Goal: Task Accomplishment & Management: Use online tool/utility

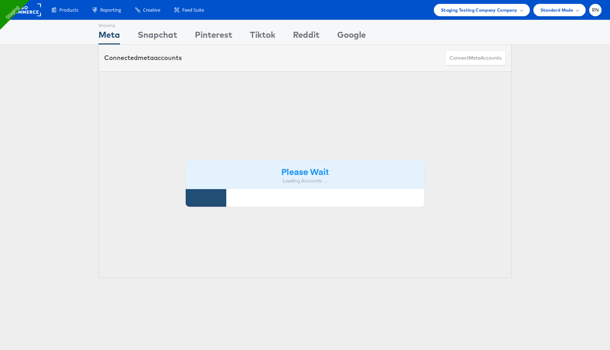
click at [88, 29] on div "Showing Meta Showing Snapchat Showing Pinterest Showing Tiktok Showing Reddit S…" at bounding box center [305, 32] width 610 height 25
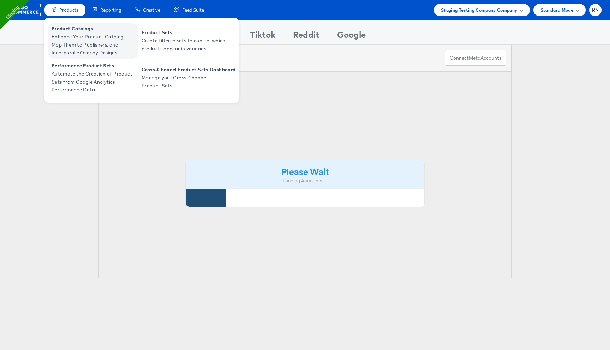
click at [74, 46] on span "Enhance Your Product Catalog, Map Them to Publishers, and Incorporate Overlay D…" at bounding box center [94, 45] width 85 height 24
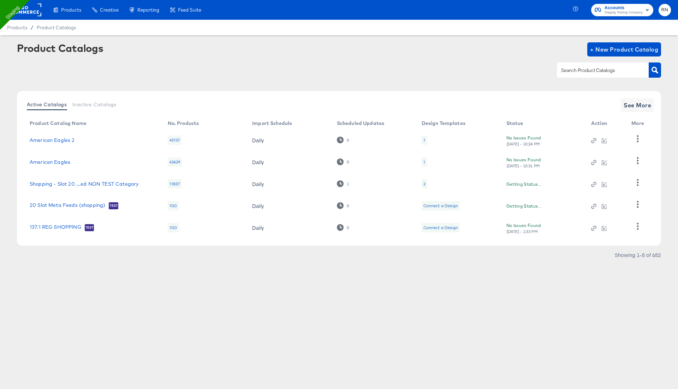
click at [579, 74] on input "text" at bounding box center [597, 70] width 75 height 8
type input "home"
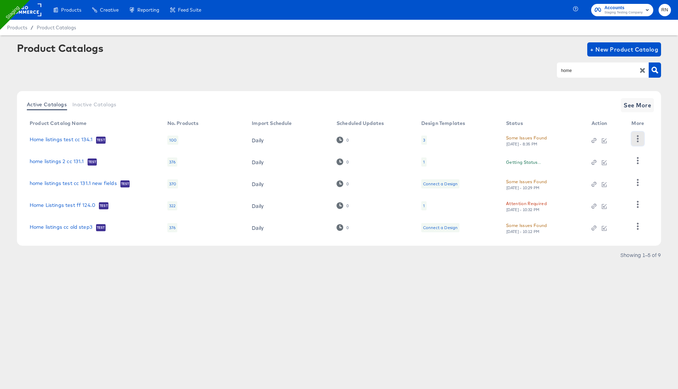
click at [639, 140] on icon "button" at bounding box center [638, 138] width 7 height 7
click at [624, 151] on div "Inspect Catalog" at bounding box center [609, 149] width 71 height 11
click at [533, 99] on div "Active Catalogs Inactive Catalogs See More" at bounding box center [339, 105] width 630 height 14
click at [643, 159] on button "button" at bounding box center [638, 161] width 12 height 14
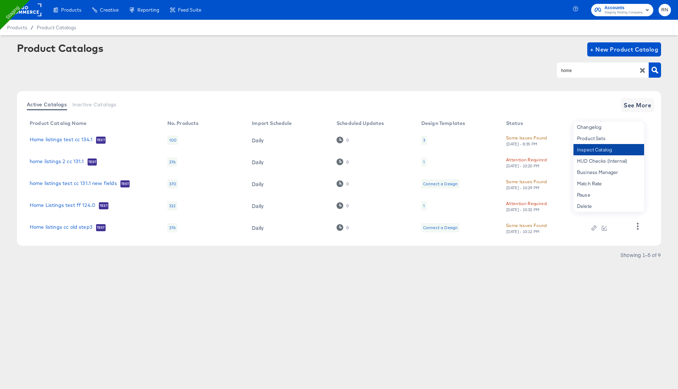
click at [635, 150] on div "Inspect Catalog" at bounding box center [609, 149] width 71 height 11
click at [521, 89] on div "Product Catalogs + New Product Catalog home Active Catalogs Inactive Catalogs S…" at bounding box center [339, 153] width 644 height 222
click at [635, 182] on icon "button" at bounding box center [638, 182] width 7 height 7
click at [601, 153] on div "Inspect Catalog" at bounding box center [609, 149] width 71 height 11
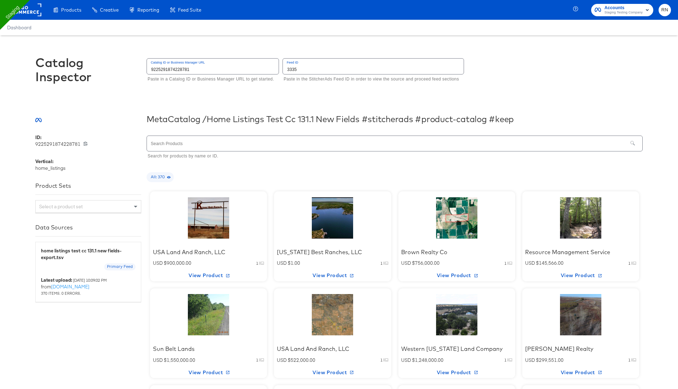
click at [240, 215] on div "USA Land And Ranch, LLC USD $900,000.00 1 View Product" at bounding box center [208, 236] width 117 height 90
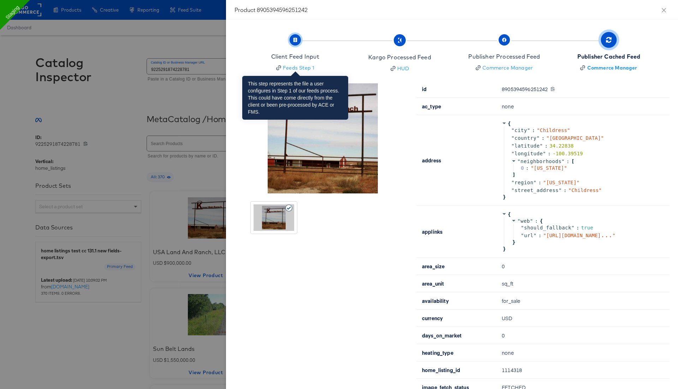
click at [300, 54] on div "Client Feed Input" at bounding box center [295, 57] width 48 height 8
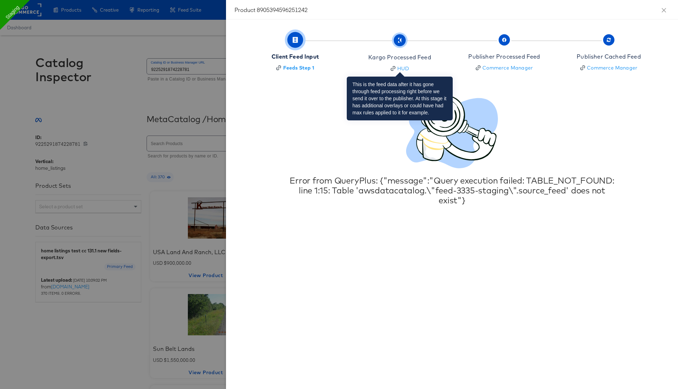
click at [378, 57] on div "Kargo Processed Feed" at bounding box center [399, 57] width 63 height 8
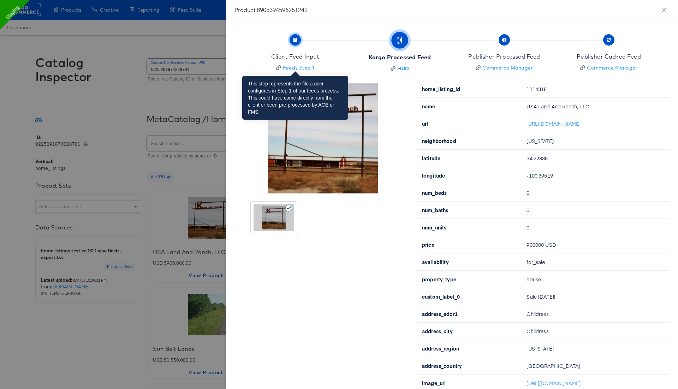
click at [292, 36] on span "button" at bounding box center [295, 39] width 11 height 11
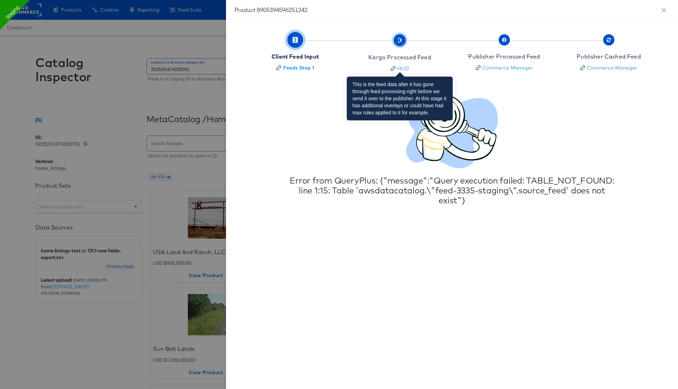
click at [396, 38] on span "button" at bounding box center [400, 40] width 12 height 12
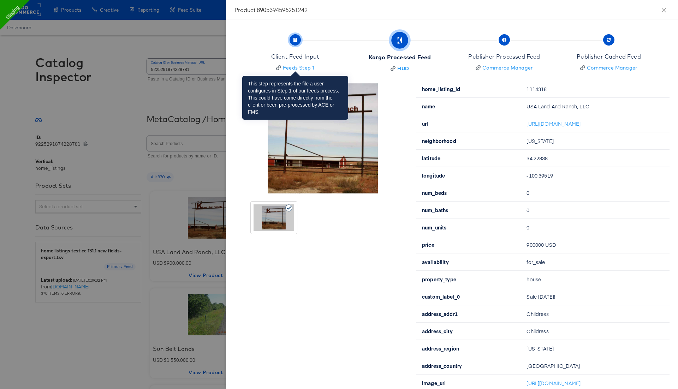
click at [300, 44] on span "Client Feed Input Feeds Step 1" at bounding box center [295, 53] width 48 height 35
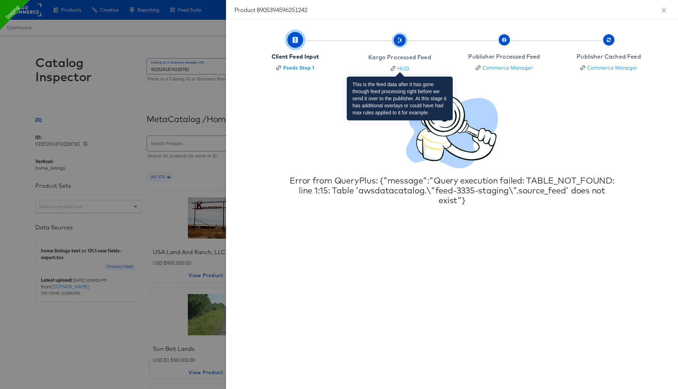
click at [393, 55] on div "Kargo Processed Feed" at bounding box center [399, 57] width 63 height 8
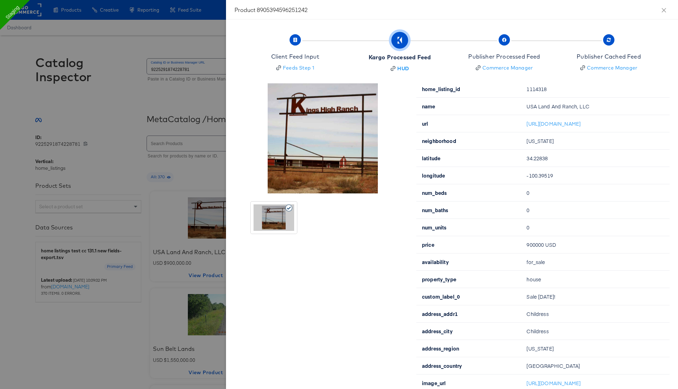
click at [141, 84] on div at bounding box center [339, 194] width 678 height 389
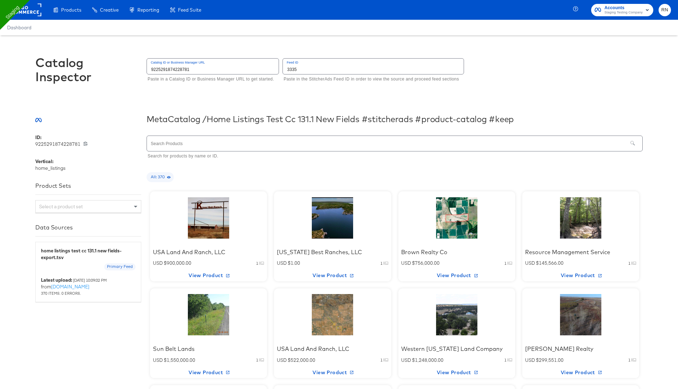
click at [193, 219] on div at bounding box center [209, 218] width 60 height 44
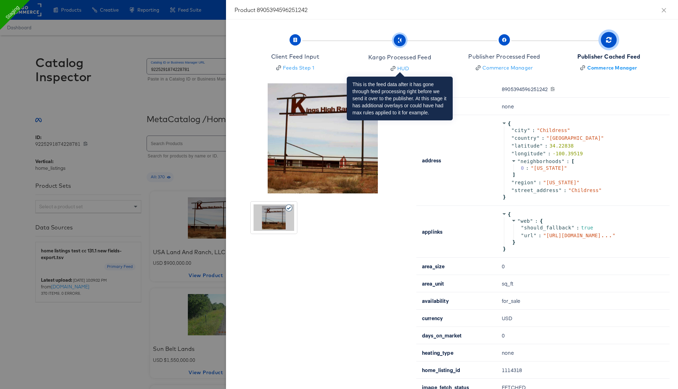
click at [415, 55] on div "Kargo Processed Feed" at bounding box center [399, 57] width 63 height 8
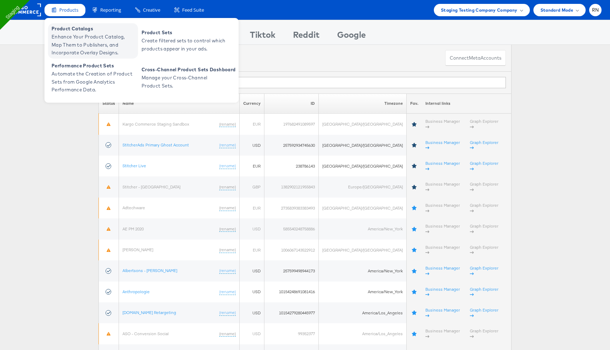
click at [76, 39] on span "Enhance Your Product Catalog, Map Them to Publishers, and Incorporate Overlay D…" at bounding box center [94, 45] width 85 height 24
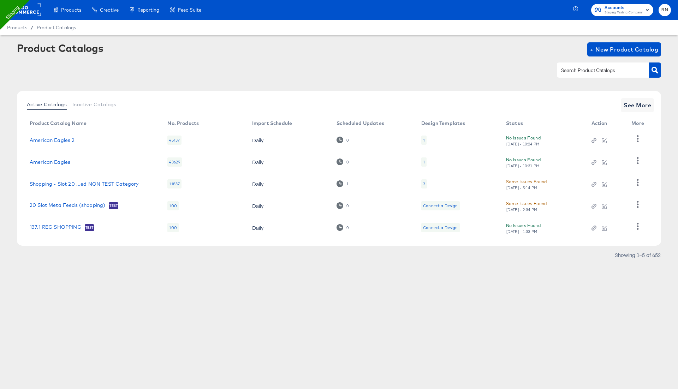
click at [588, 71] on input "text" at bounding box center [597, 70] width 75 height 8
type input "home"
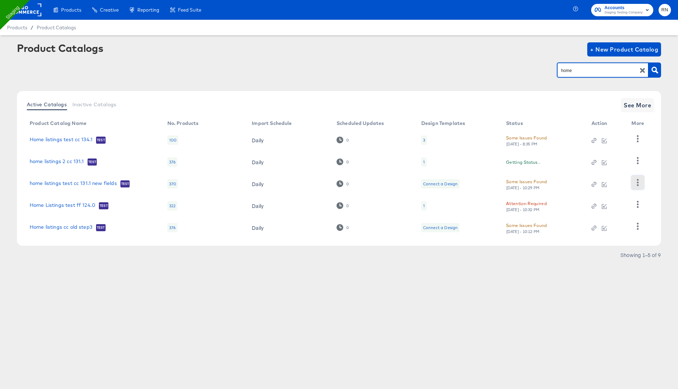
click at [637, 184] on icon "button" at bounding box center [638, 182] width 7 height 7
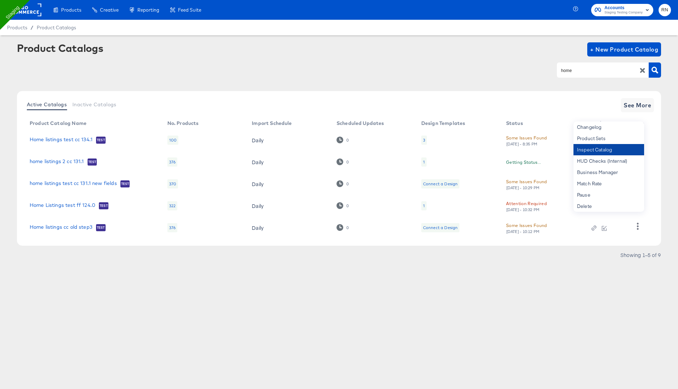
click at [619, 152] on div "Inspect Catalog" at bounding box center [609, 149] width 71 height 11
click at [640, 71] on icon "button" at bounding box center [642, 70] width 7 height 7
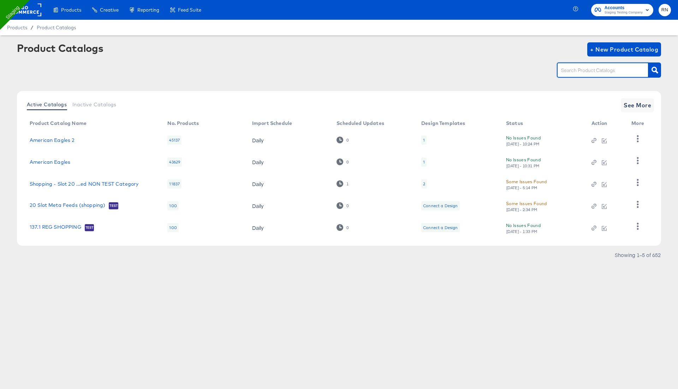
click at [623, 73] on input "text" at bounding box center [597, 70] width 75 height 8
type input "insp"
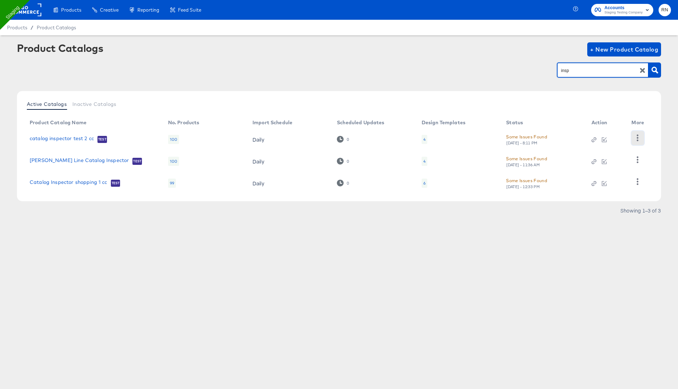
click at [638, 137] on icon "button" at bounding box center [638, 138] width 7 height 7
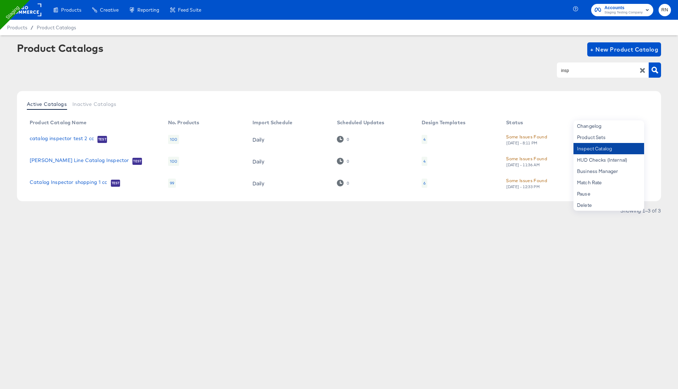
click at [624, 152] on div "Inspect Catalog" at bounding box center [609, 148] width 71 height 11
click at [537, 255] on div "Products Products Product Catalogs Enhance Your Product Catalog, Map Them to Pu…" at bounding box center [339, 194] width 678 height 389
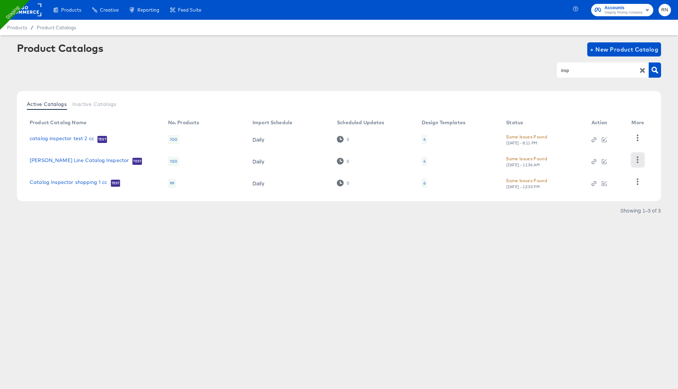
click at [638, 160] on icon "button" at bounding box center [638, 160] width 2 height 7
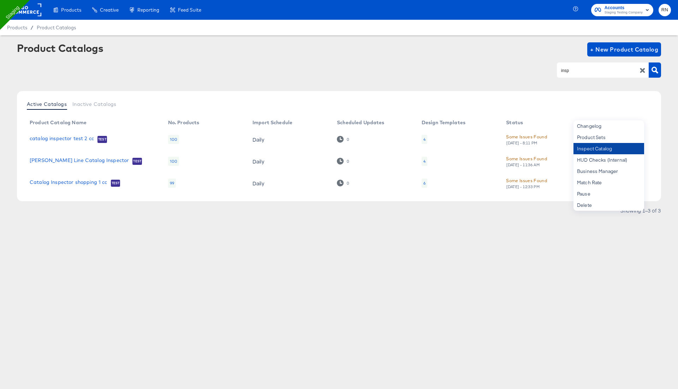
click at [613, 148] on div "Inspect Catalog" at bounding box center [609, 148] width 71 height 11
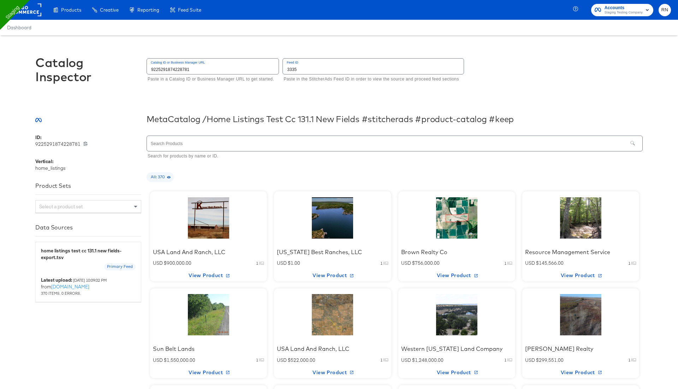
click at [206, 221] on div at bounding box center [209, 218] width 60 height 44
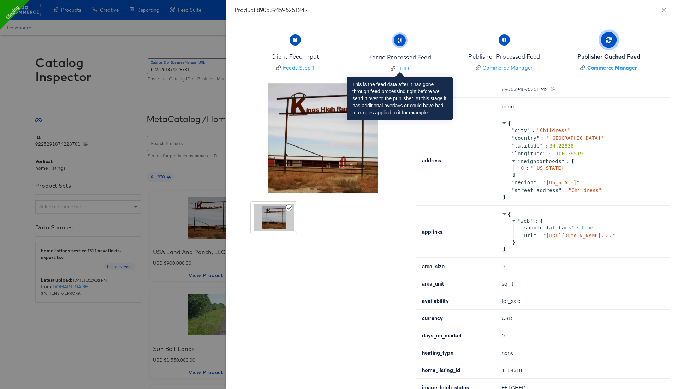
click at [394, 58] on div "Kargo Processed Feed" at bounding box center [399, 57] width 63 height 8
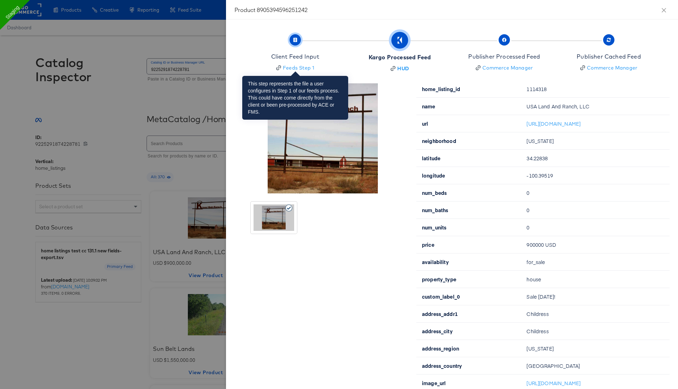
click at [306, 59] on div "Client Feed Input" at bounding box center [295, 57] width 48 height 8
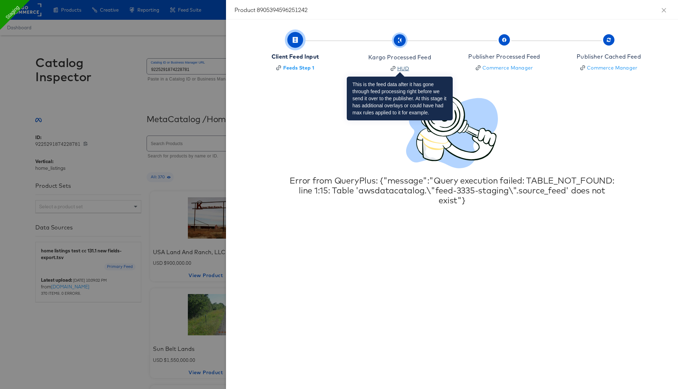
click at [403, 68] on div "HUD" at bounding box center [403, 68] width 12 height 7
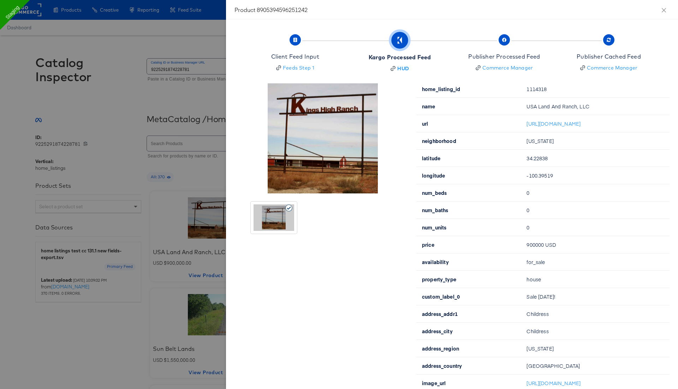
click at [136, 110] on div at bounding box center [339, 194] width 678 height 389
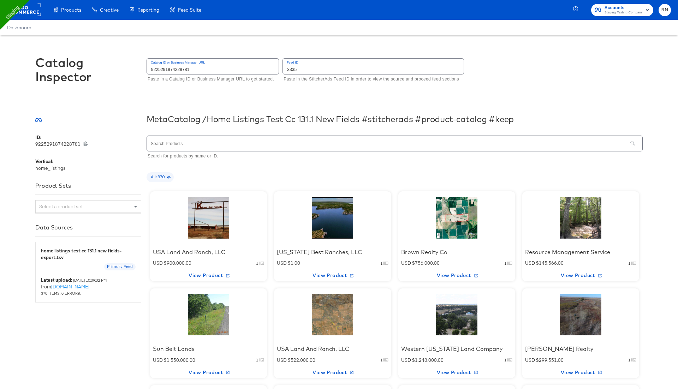
click at [204, 224] on div at bounding box center [209, 218] width 60 height 44
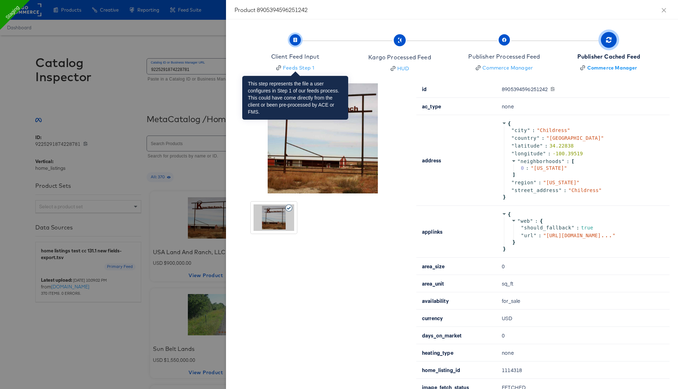
click at [315, 53] on div "Client Feed Input" at bounding box center [295, 57] width 48 height 8
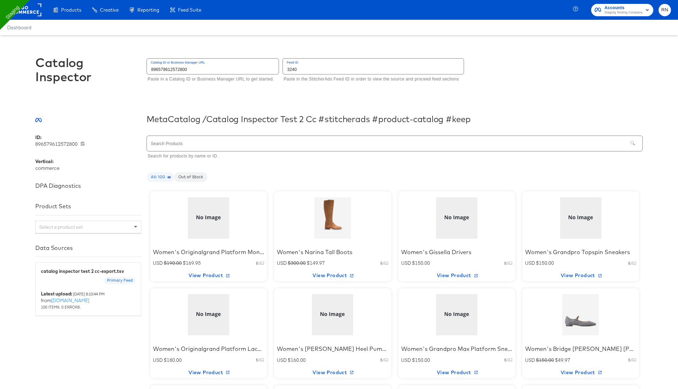
click at [338, 227] on div at bounding box center [333, 218] width 60 height 44
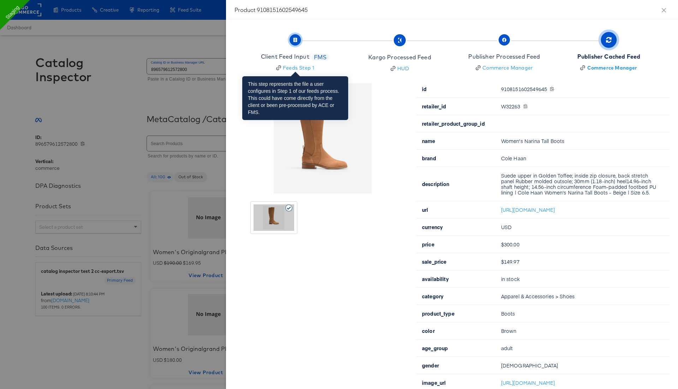
click at [297, 51] on span "Client Feed Input FMS Feeds Step 1" at bounding box center [295, 53] width 69 height 35
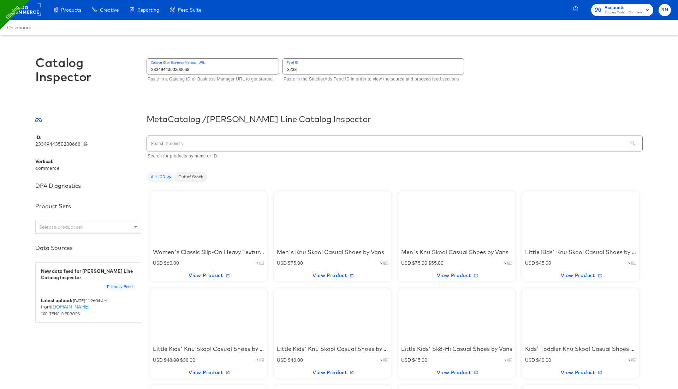
click at [216, 230] on div at bounding box center [209, 218] width 60 height 44
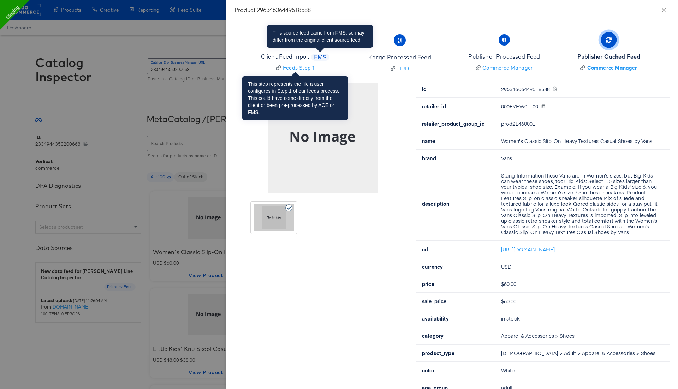
click at [315, 53] on span "FMS" at bounding box center [320, 57] width 19 height 8
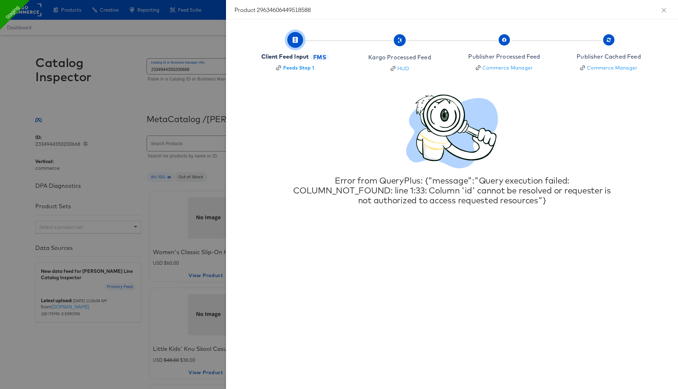
drag, startPoint x: 476, startPoint y: 189, endPoint x: 567, endPoint y: 212, distance: 93.3
click at [567, 212] on div "Client Feed Input FMS Feeds Step 1 Kargo Processed Feed HUD Publisher Processed…" at bounding box center [452, 204] width 452 height 370
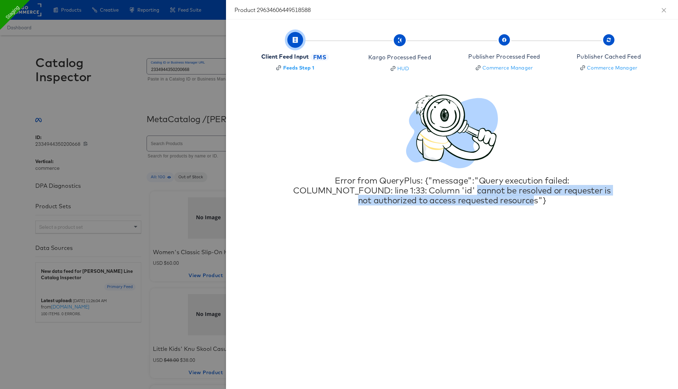
drag, startPoint x: 478, startPoint y: 188, endPoint x: 535, endPoint y: 200, distance: 58.0
click at [535, 200] on div "Error from QueryPlus: {"message":"Query execution failed: COLUMN_NOT_FOUND: lin…" at bounding box center [452, 191] width 326 height 30
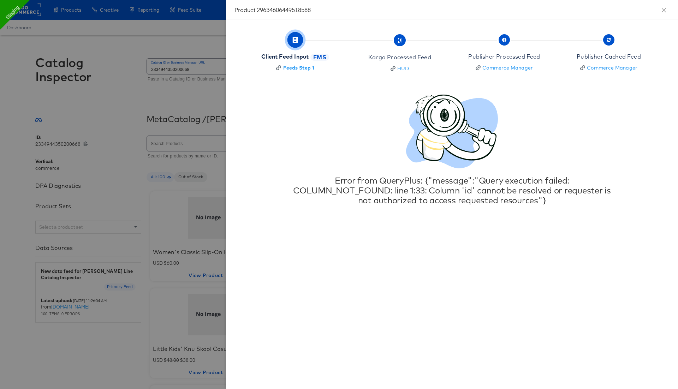
click at [189, 90] on div at bounding box center [339, 194] width 678 height 389
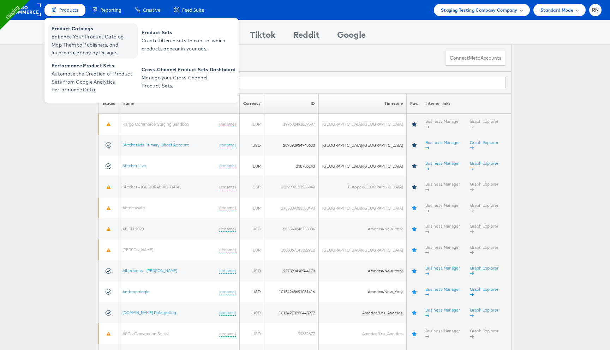
click at [83, 45] on span "Enhance Your Product Catalog, Map Them to Publishers, and Incorporate Overlay D…" at bounding box center [94, 45] width 85 height 24
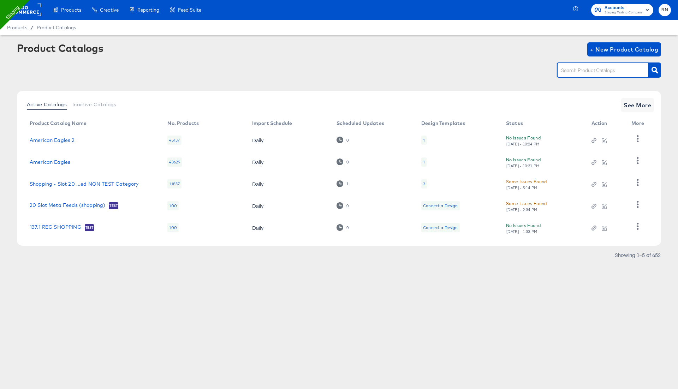
click at [615, 69] on input "text" at bounding box center [597, 70] width 75 height 8
click at [637, 202] on icon "button" at bounding box center [638, 204] width 2 height 7
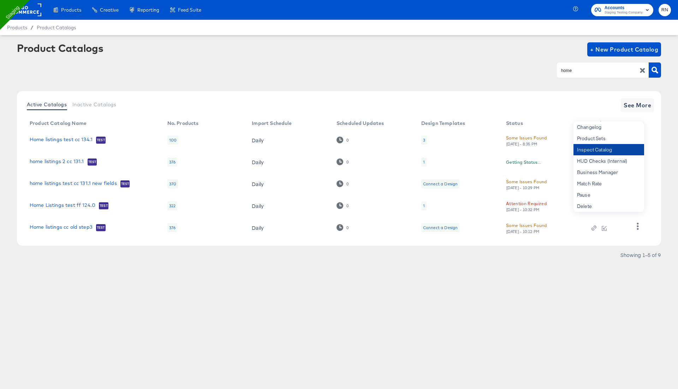
click at [615, 151] on div "Inspect Catalog" at bounding box center [609, 149] width 71 height 11
click at [553, 259] on div "Showing 1–5 of 9" at bounding box center [339, 258] width 644 height 11
click at [638, 158] on icon "button" at bounding box center [638, 160] width 2 height 7
click at [609, 149] on div "Inspect Catalog" at bounding box center [609, 149] width 71 height 11
click at [401, 61] on div "Product Catalogs + New Product Catalog home" at bounding box center [339, 63] width 644 height 43
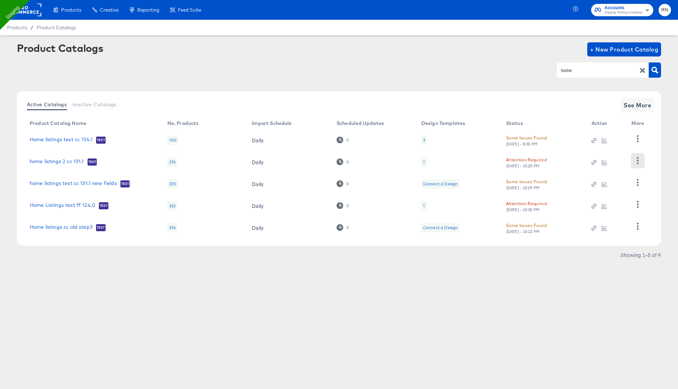
click at [635, 160] on icon "button" at bounding box center [638, 160] width 7 height 7
click at [614, 148] on div "Inspect Catalog" at bounding box center [609, 149] width 71 height 11
click at [441, 296] on div "Products Products Product Catalogs Enhance Your Product Catalog, Map Them to Pu…" at bounding box center [339, 194] width 678 height 389
click at [637, 203] on icon "button" at bounding box center [638, 204] width 7 height 7
click at [615, 151] on div "Inspect Catalog" at bounding box center [609, 149] width 71 height 11
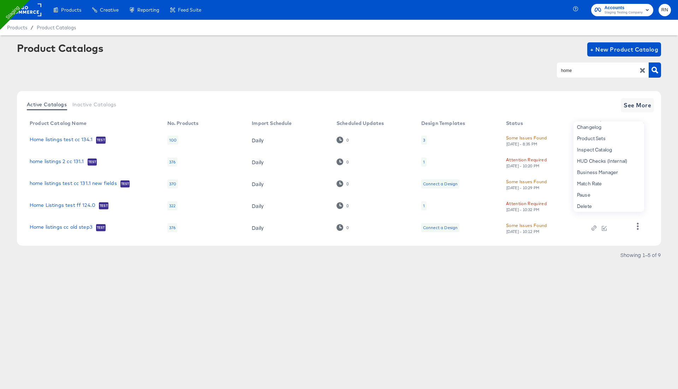
click at [506, 66] on div "home" at bounding box center [339, 70] width 644 height 16
click at [640, 178] on button "button" at bounding box center [638, 183] width 12 height 14
click at [616, 153] on div "Inspect Catalog" at bounding box center [609, 149] width 71 height 11
drag, startPoint x: 573, startPoint y: 72, endPoint x: 543, endPoint y: 72, distance: 29.7
click at [543, 72] on div "home" at bounding box center [339, 70] width 644 height 16
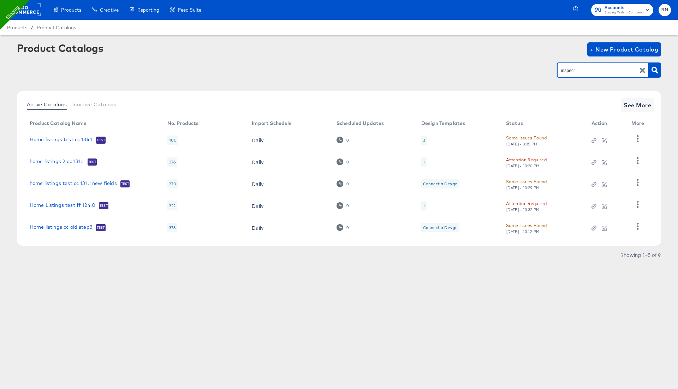
type input "inspect"
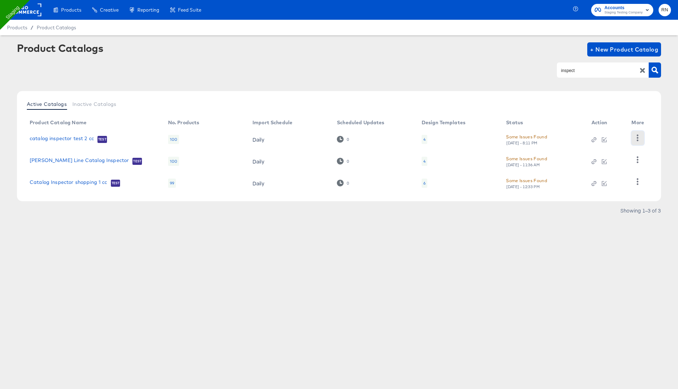
click at [637, 138] on icon "button" at bounding box center [638, 138] width 7 height 7
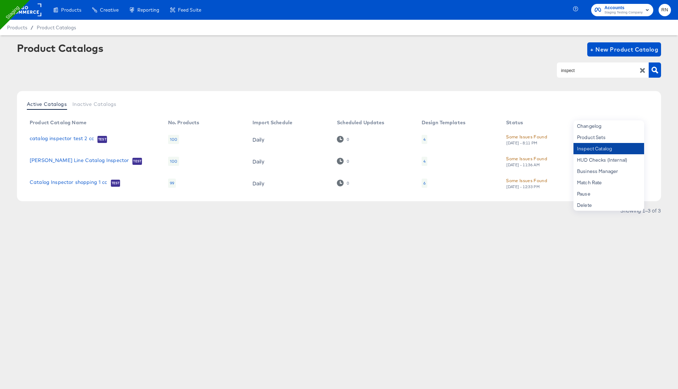
click at [602, 148] on div "Inspect Catalog" at bounding box center [609, 148] width 71 height 11
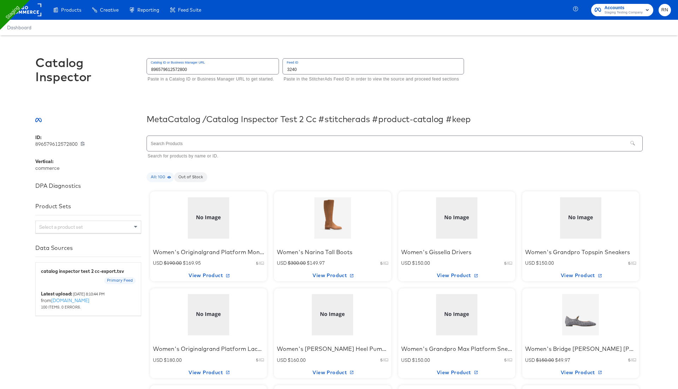
click at [324, 227] on div at bounding box center [333, 218] width 60 height 44
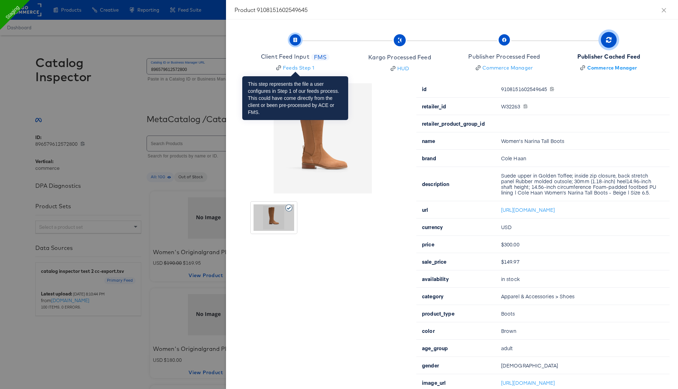
click at [304, 54] on div "Client Feed Input" at bounding box center [285, 57] width 48 height 8
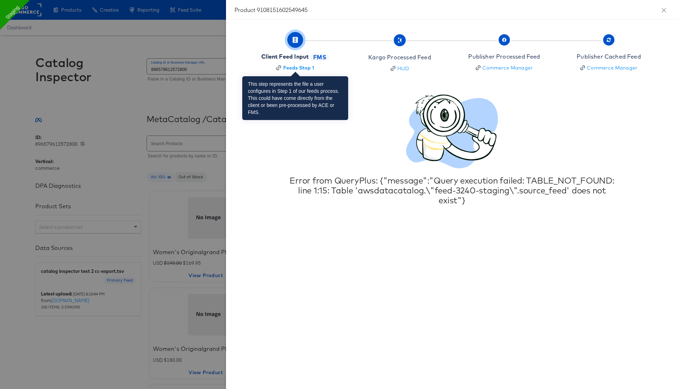
click at [302, 55] on div "Client Feed Input" at bounding box center [284, 57] width 47 height 8
drag, startPoint x: 258, startPoint y: 58, endPoint x: 305, endPoint y: 58, distance: 46.6
click at [305, 58] on button "Client Feed Input FMS Feeds Step 1" at bounding box center [295, 54] width 110 height 52
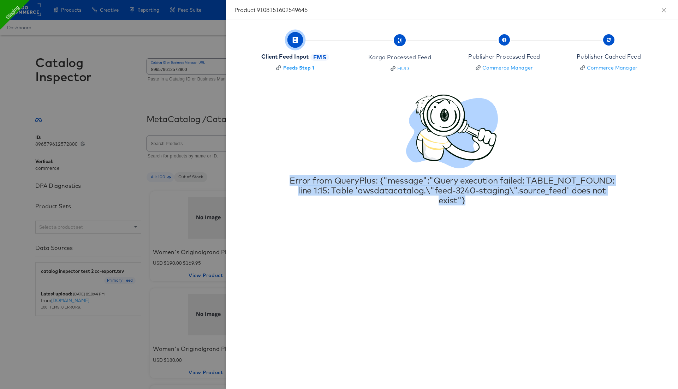
drag, startPoint x: 284, startPoint y: 180, endPoint x: 498, endPoint y: 198, distance: 214.9
click at [498, 198] on div "Error from QueryPlus: {"message":"Query execution failed: TABLE_NOT_FOUND: line…" at bounding box center [452, 150] width 435 height 111
copy div "Error from QueryPlus: {"message":"Query execution failed: TABLE_NOT_FOUND: line…"
